Goal: Task Accomplishment & Management: Manage account settings

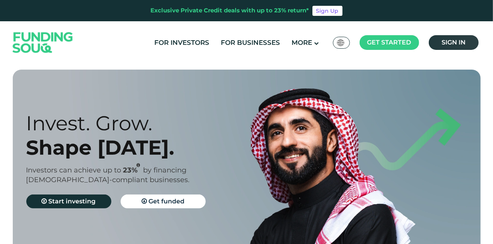
click at [444, 42] on span "Sign in" at bounding box center [454, 42] width 24 height 7
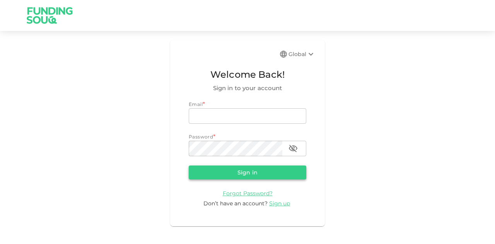
type input "mohanad.y.yasin@hotmail.com"
click at [227, 171] on button "Sign in" at bounding box center [248, 173] width 118 height 14
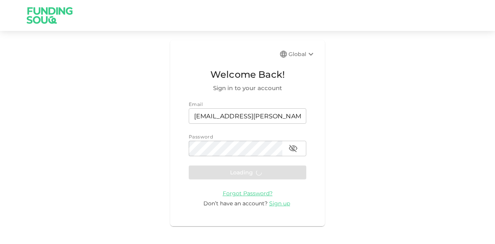
click at [225, 171] on form "Email email mohanad.y.yasin@hotmail.com email Password password password Loadin…" at bounding box center [248, 154] width 118 height 107
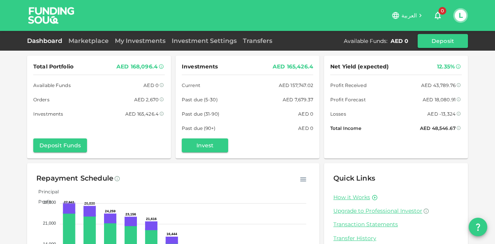
click at [141, 102] on div "AED 2,670" at bounding box center [146, 100] width 24 height 8
click at [143, 99] on div "AED 2,670" at bounding box center [146, 100] width 24 height 8
click at [77, 36] on div "Marketplace" at bounding box center [88, 40] width 46 height 9
click at [78, 41] on link "Marketplace" at bounding box center [88, 40] width 46 height 7
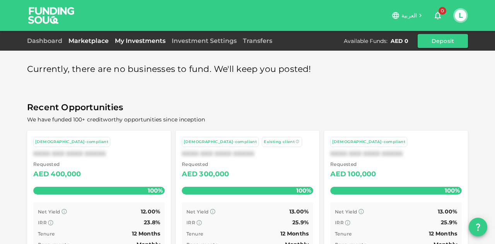
click at [139, 40] on link "My Investments" at bounding box center [140, 40] width 57 height 7
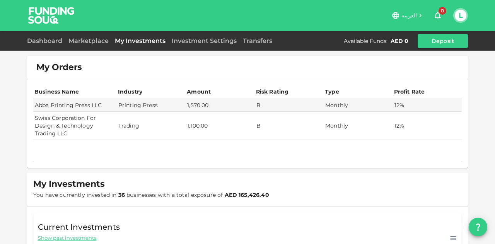
click at [197, 56] on div "My Orders" at bounding box center [247, 67] width 441 height 23
click at [199, 48] on div "Dashboard Marketplace My Investments Investment Settings Transfers Available Fu…" at bounding box center [247, 41] width 495 height 20
click at [207, 45] on div "Investment Settings" at bounding box center [204, 40] width 71 height 9
click at [219, 43] on link "Investment Settings" at bounding box center [204, 40] width 71 height 7
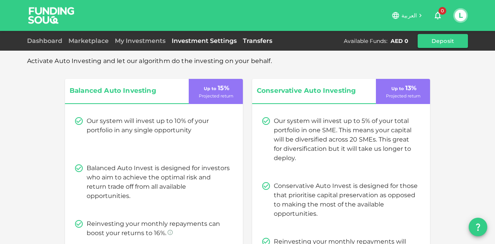
click at [257, 41] on link "Transfers" at bounding box center [258, 40] width 36 height 7
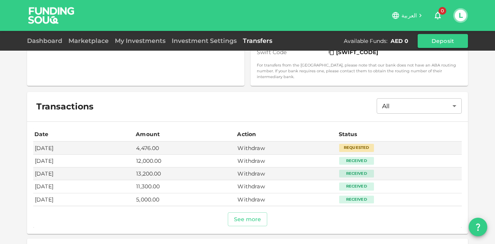
scroll to position [229, 0]
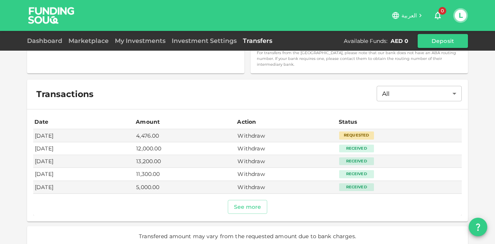
click at [247, 210] on div "Date Amount Action Status Sep 17, 2025 4,476.00 Withdraw Requested Sep 12, 2025…" at bounding box center [247, 166] width 441 height 112
click at [249, 206] on button "See more" at bounding box center [248, 207] width 40 height 14
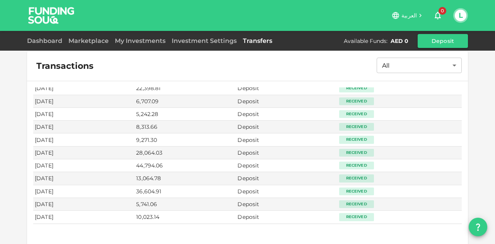
scroll to position [285, 0]
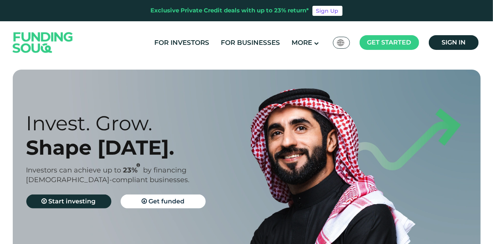
click at [443, 49] on link "Sign in" at bounding box center [454, 42] width 50 height 15
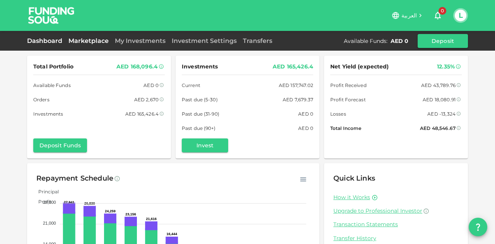
click at [106, 40] on link "Marketplace" at bounding box center [88, 40] width 46 height 7
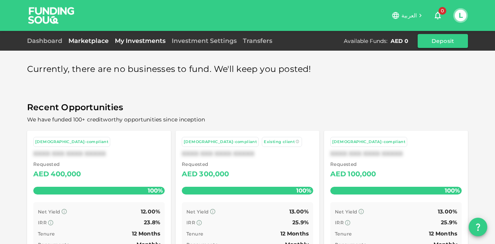
click at [139, 41] on link "My Investments" at bounding box center [140, 40] width 57 height 7
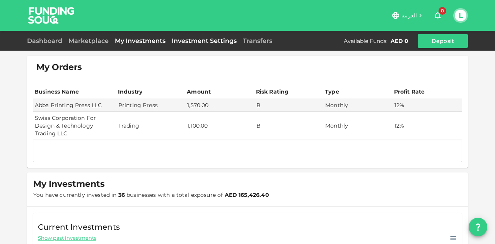
click at [197, 39] on link "Investment Settings" at bounding box center [204, 40] width 71 height 7
